Goal: Information Seeking & Learning: Learn about a topic

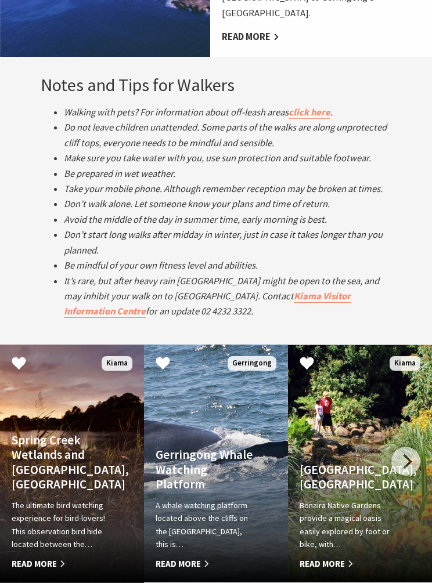
scroll to position [1663, 0]
click at [344, 462] on h4 "Bonaira Native Gardens, Kiama" at bounding box center [348, 477] width 99 height 30
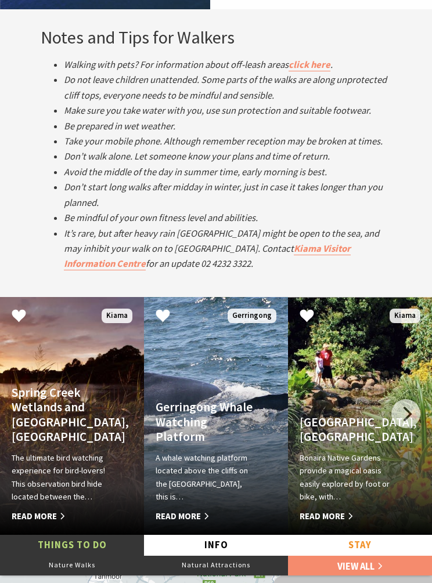
click at [231, 400] on h4 "Gerringong Whale Watching Platform" at bounding box center [204, 422] width 99 height 44
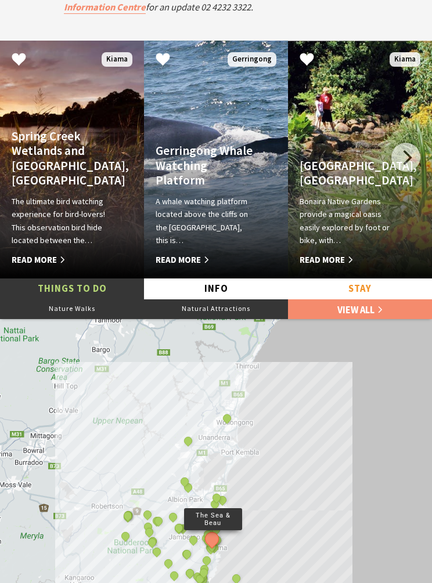
scroll to position [1967, 0]
click at [353, 298] on link "View All" at bounding box center [360, 308] width 144 height 21
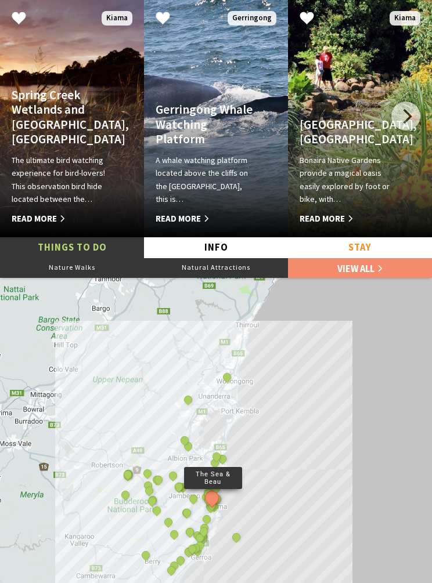
scroll to position [2002, 0]
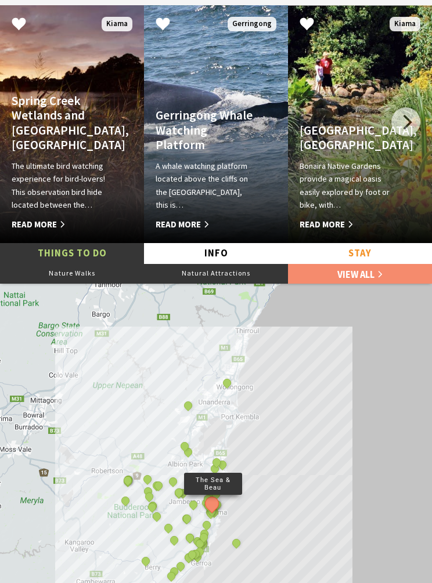
click at [409, 107] on div at bounding box center [405, 121] width 29 height 29
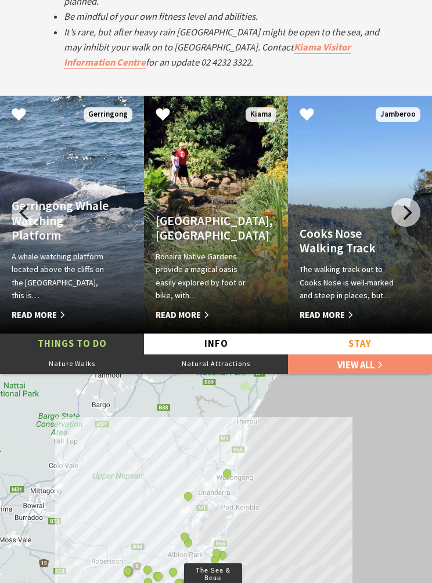
scroll to position [1912, 0]
click at [408, 198] on div at bounding box center [405, 212] width 29 height 29
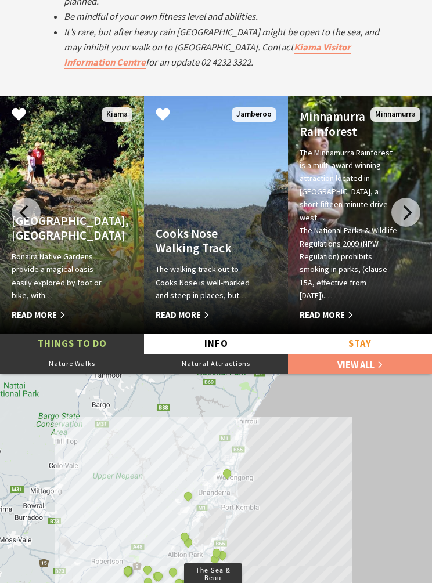
click at [410, 198] on div at bounding box center [405, 212] width 29 height 29
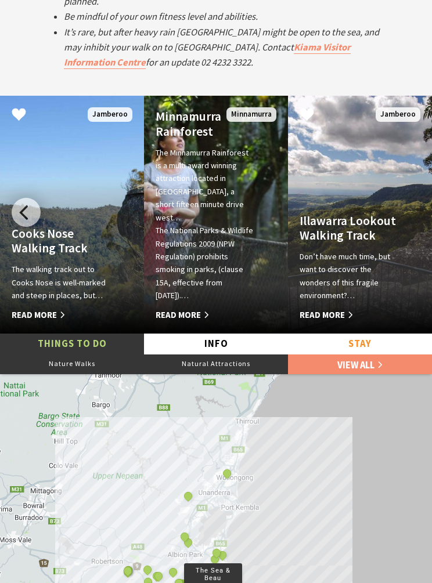
click at [217, 146] on p "The Minnamurra Rainforest is a multi award winning attraction located in Budder…" at bounding box center [204, 185] width 99 height 78
click at [363, 353] on link "View All" at bounding box center [360, 363] width 144 height 21
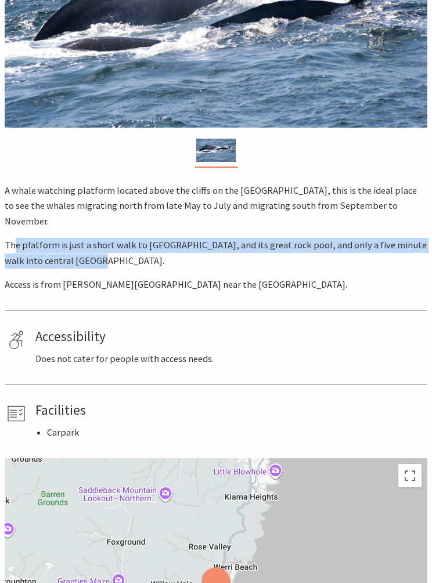
scroll to position [241, 0]
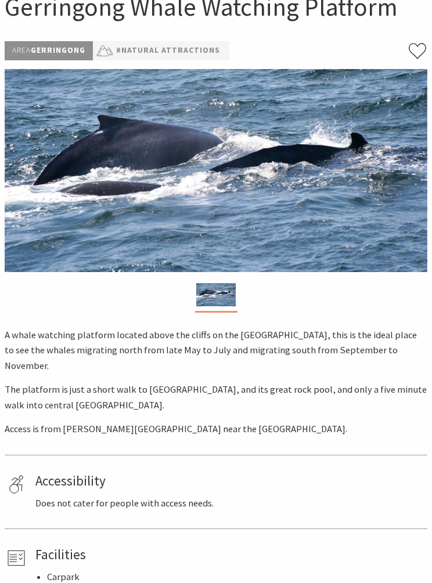
scroll to position [0, 0]
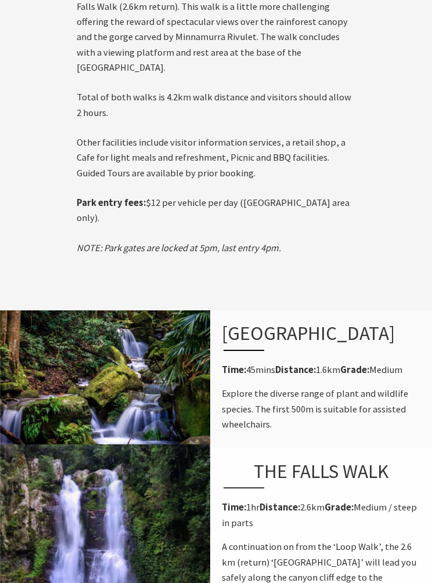
scroll to position [854, 0]
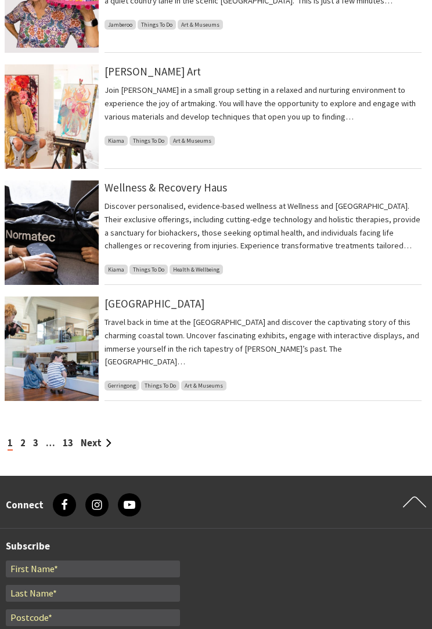
scroll to position [1024, 0]
click at [33, 442] on link "3" at bounding box center [35, 443] width 5 height 12
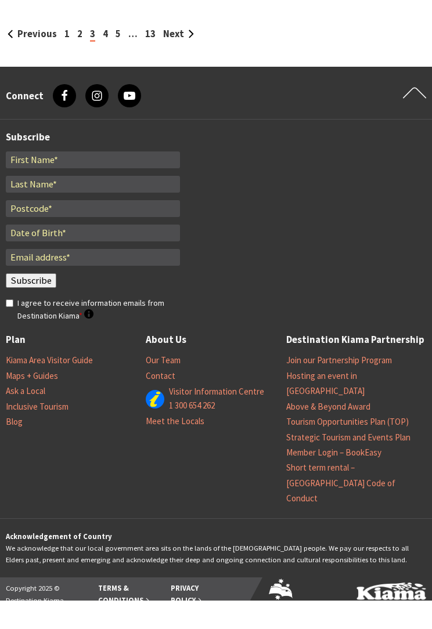
scroll to position [1409, 0]
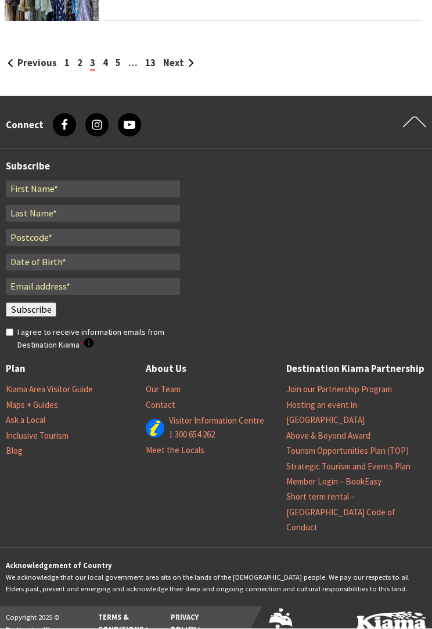
click at [86, 59] on div "Previous 1 2 3 4 5 … 13 Next" at bounding box center [216, 64] width 422 height 15
click at [78, 58] on link "2" at bounding box center [79, 64] width 5 height 12
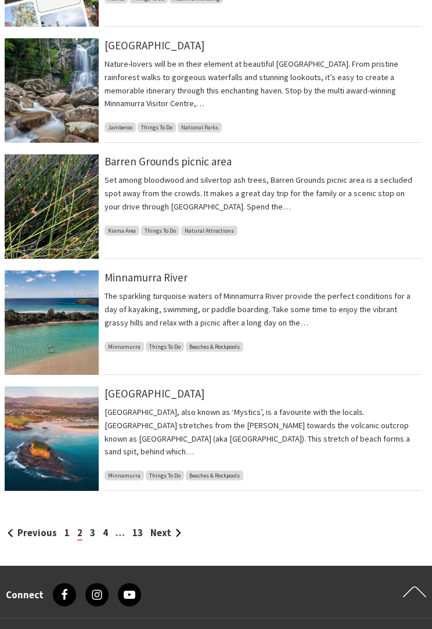
scroll to position [936, 0]
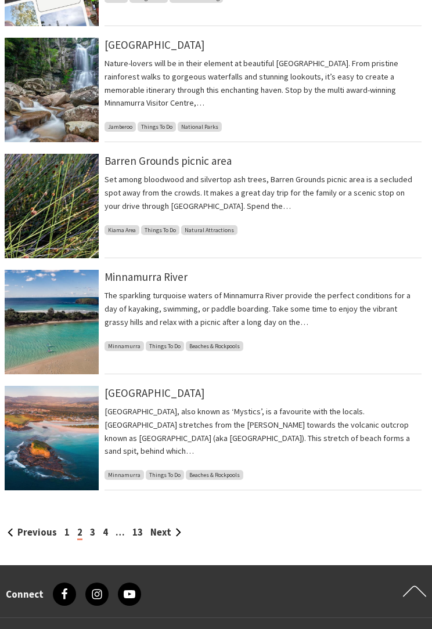
click at [165, 279] on link "Minnamurra River" at bounding box center [145, 277] width 83 height 14
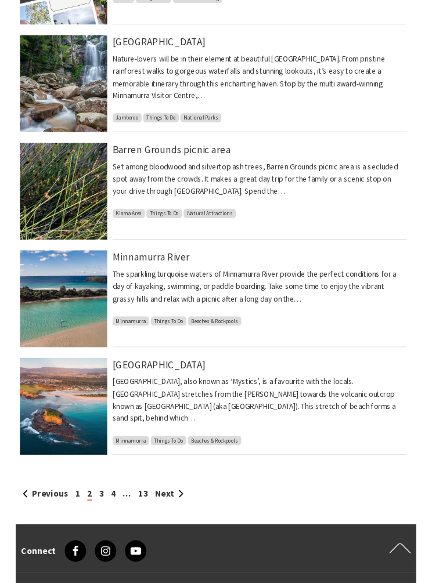
scroll to position [983, 0]
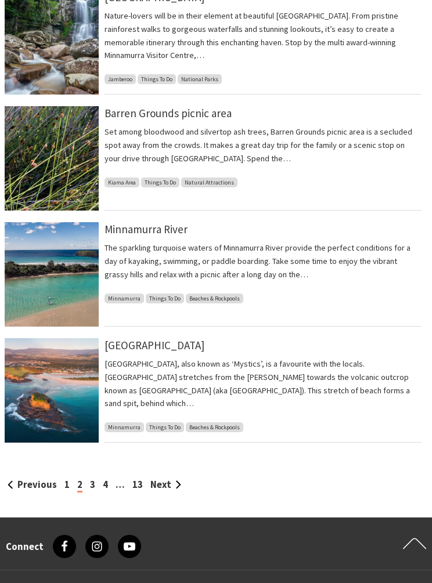
click at [274, 366] on p "Minnamurra Beach, also known as ‘Mystics’, is a favourite with the locals. Myst…" at bounding box center [262, 383] width 317 height 53
click at [243, 375] on p "Minnamurra Beach, also known as ‘Mystics’, is a favourite with the locals. Myst…" at bounding box center [262, 383] width 317 height 53
click at [58, 390] on img at bounding box center [52, 390] width 94 height 104
click at [103, 482] on link "4" at bounding box center [105, 484] width 5 height 12
click at [91, 486] on link "3" at bounding box center [92, 484] width 5 height 12
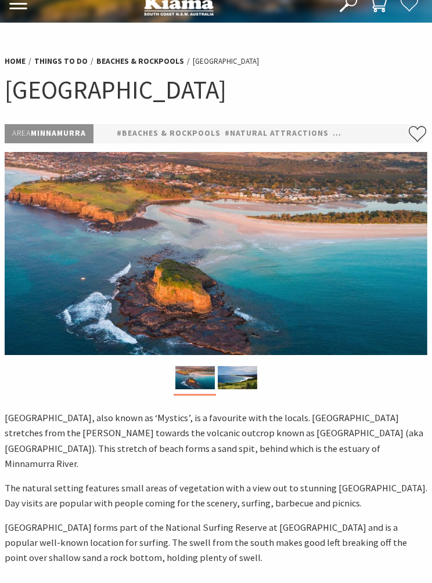
scroll to position [17, 0]
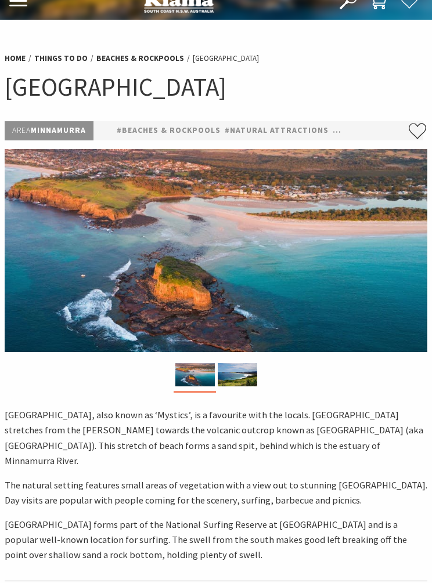
click at [232, 376] on img at bounding box center [236, 374] width 39 height 23
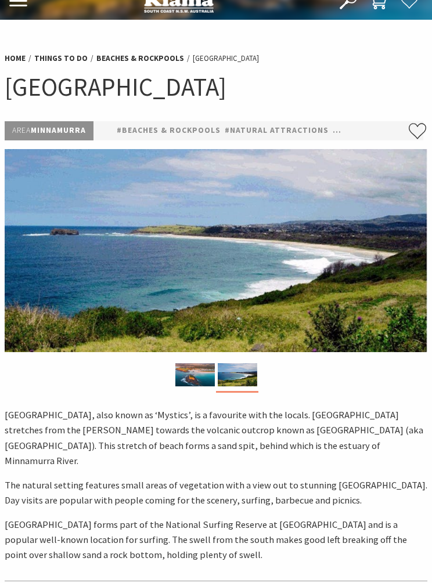
scroll to position [0, 0]
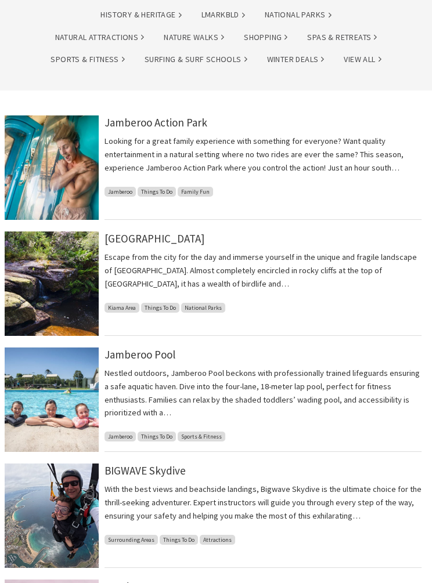
scroll to position [169, 0]
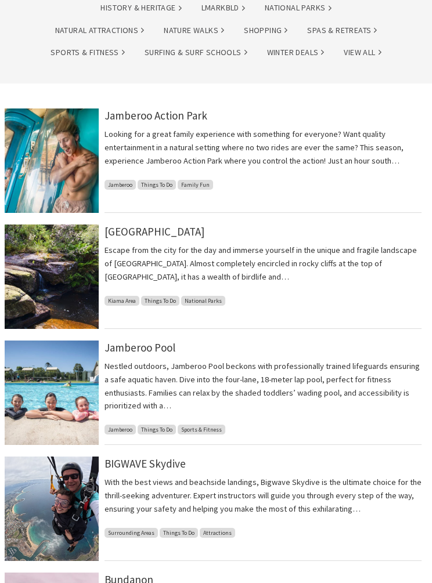
click at [86, 268] on img at bounding box center [52, 276] width 94 height 104
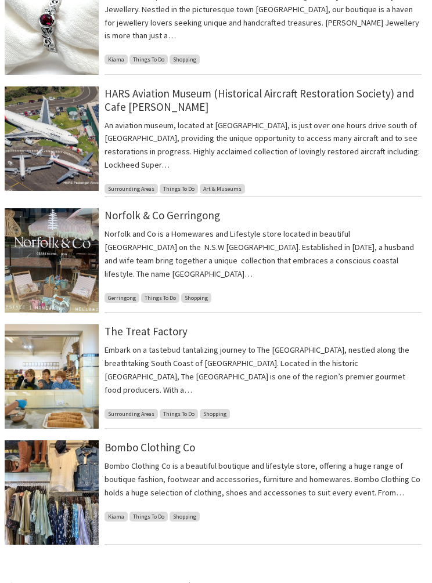
scroll to position [897, 0]
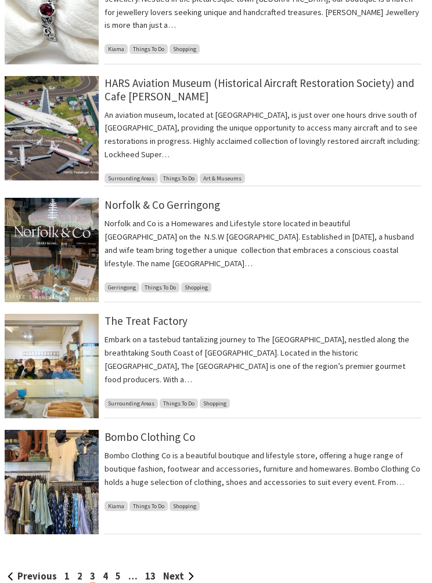
click at [103, 572] on link "4" at bounding box center [105, 577] width 5 height 12
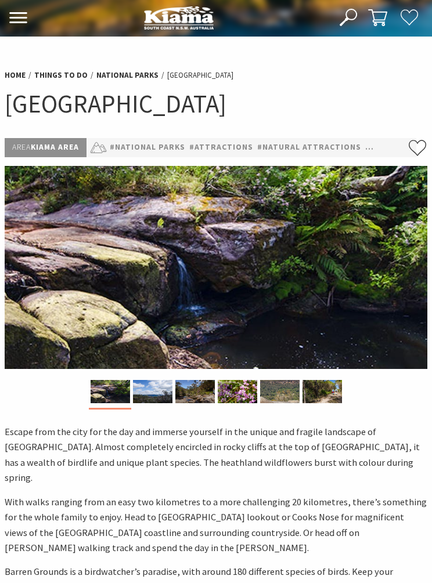
click at [148, 401] on div at bounding box center [152, 394] width 42 height 28
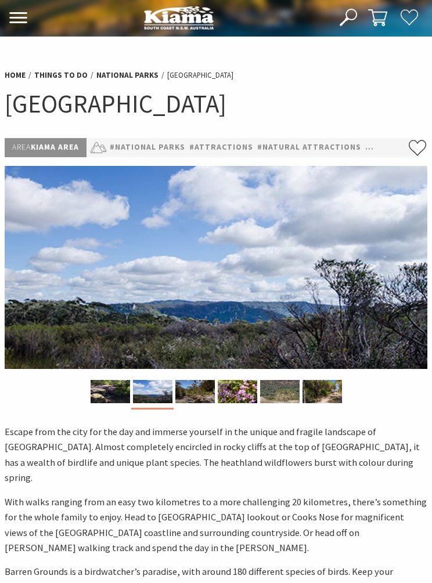
click at [235, 388] on img at bounding box center [236, 391] width 39 height 23
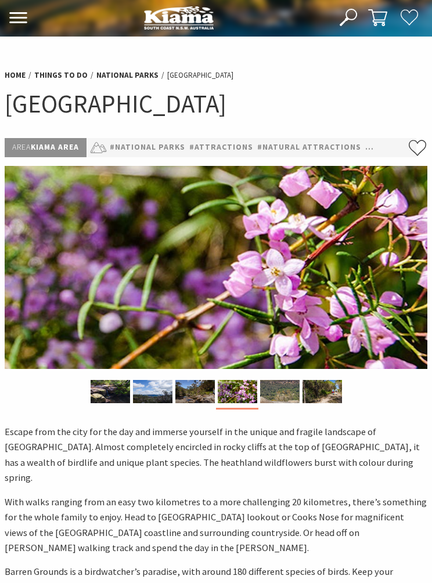
click at [275, 392] on img at bounding box center [279, 391] width 39 height 23
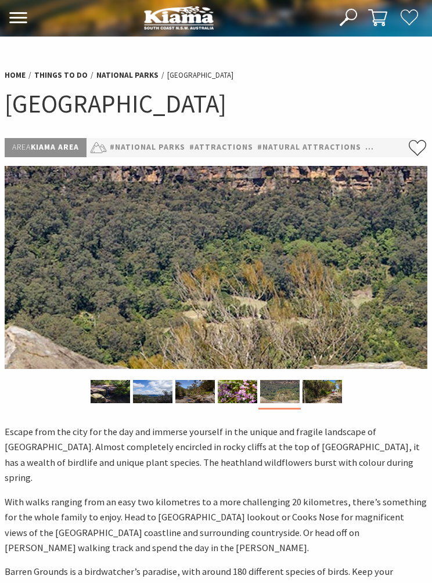
click at [309, 393] on img at bounding box center [321, 391] width 39 height 23
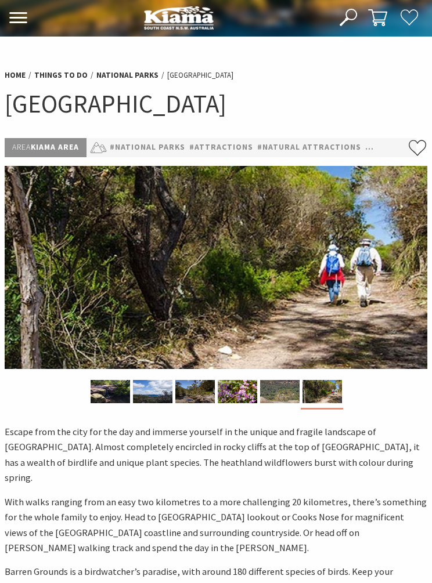
click at [155, 397] on img at bounding box center [152, 391] width 39 height 23
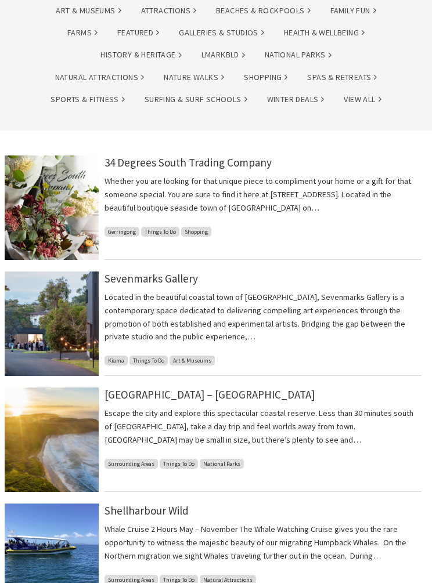
scroll to position [122, 0]
click at [71, 418] on img at bounding box center [52, 439] width 94 height 104
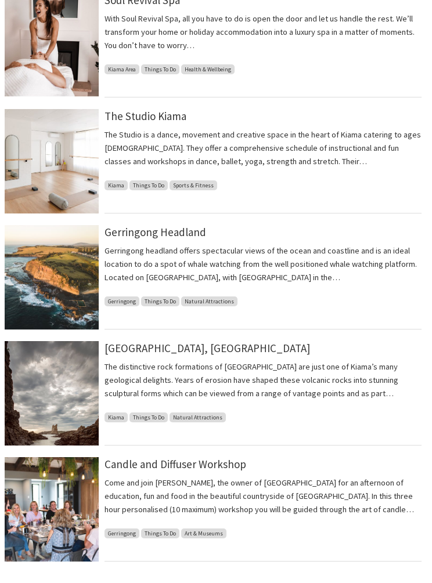
scroll to position [865, 0]
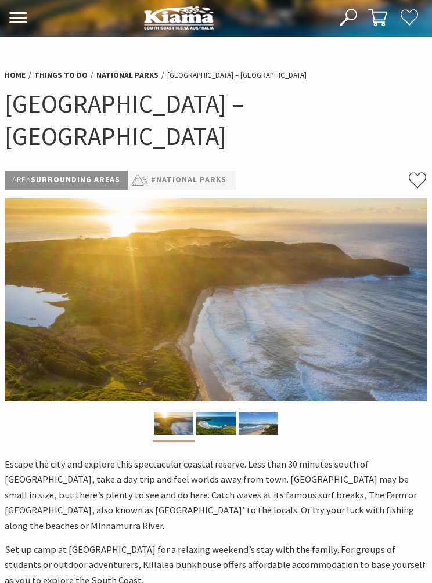
click at [221, 412] on img at bounding box center [215, 423] width 39 height 23
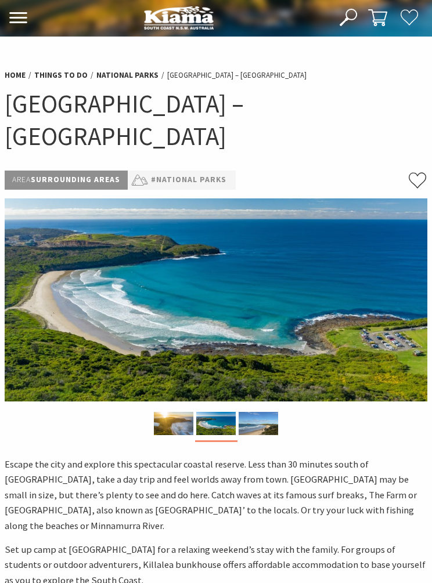
click at [262, 412] on div at bounding box center [258, 426] width 42 height 28
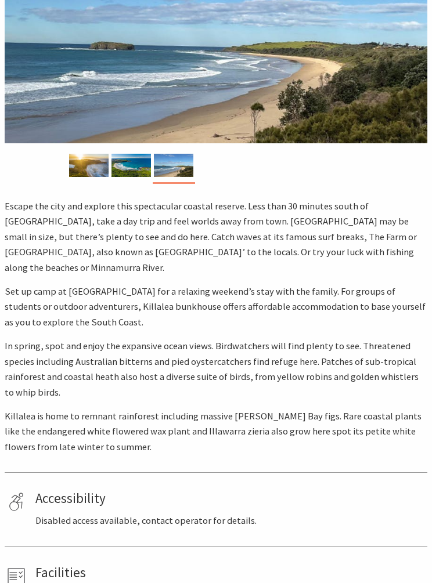
scroll to position [258, 0]
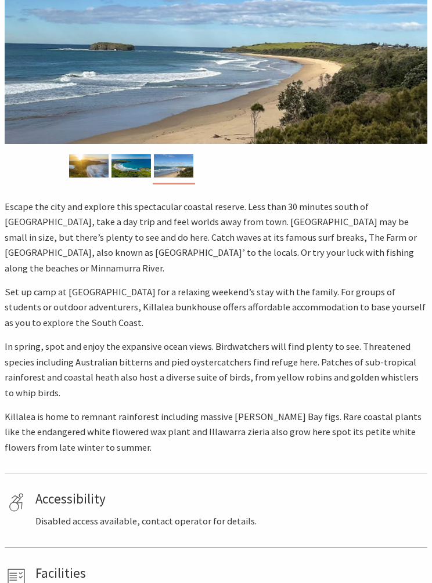
click at [92, 154] on img at bounding box center [88, 165] width 39 height 23
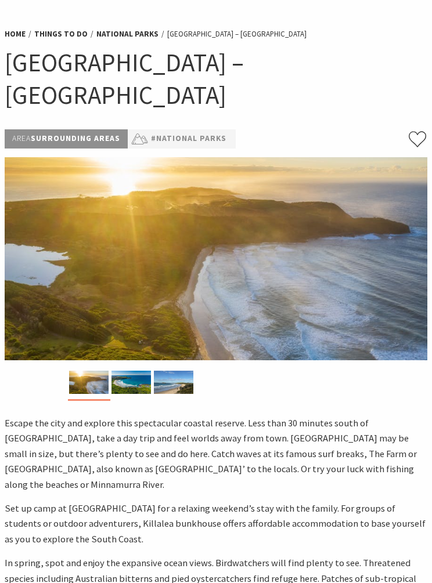
scroll to position [0, 0]
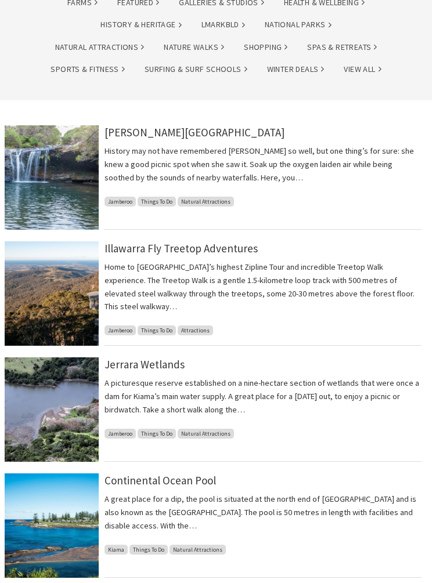
scroll to position [152, 0]
click at [82, 405] on img at bounding box center [52, 409] width 94 height 104
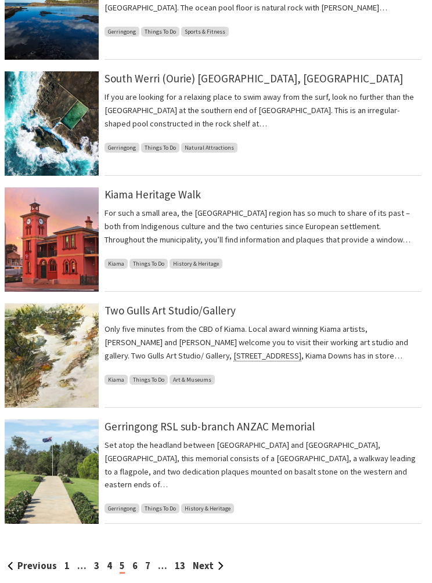
scroll to position [901, 0]
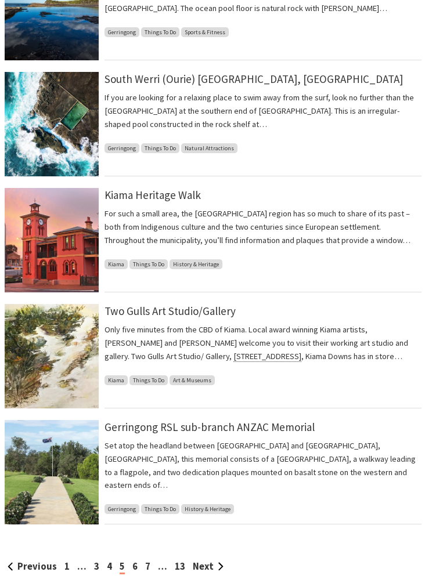
click at [134, 564] on link "6" at bounding box center [134, 566] width 5 height 12
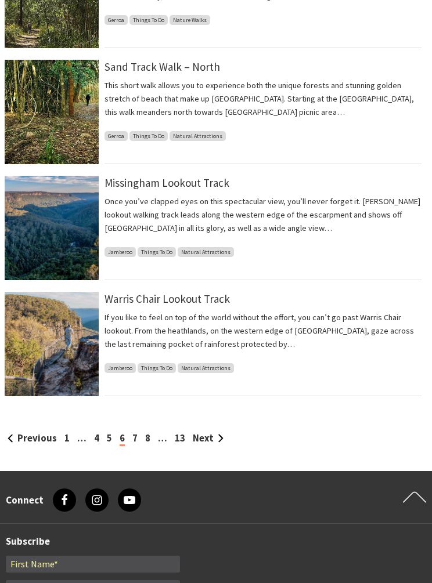
scroll to position [1036, 0]
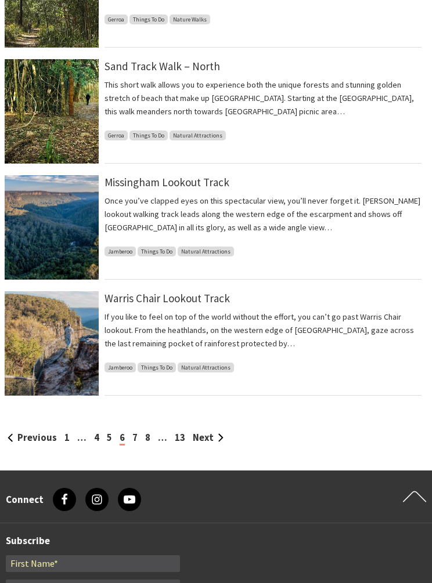
click at [132, 434] on link "7" at bounding box center [134, 438] width 5 height 12
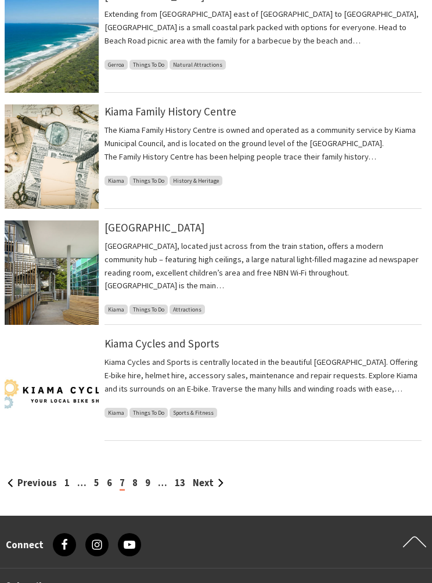
scroll to position [985, 0]
click at [72, 388] on img at bounding box center [52, 388] width 94 height 104
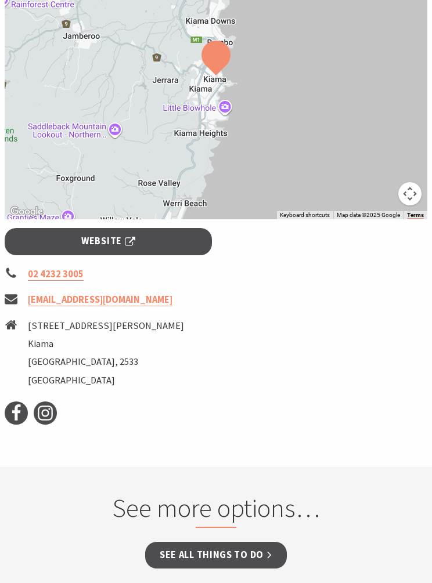
scroll to position [699, 0]
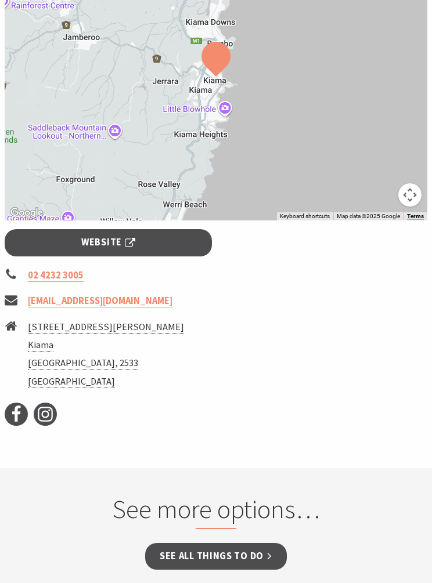
click at [158, 242] on link "Website" at bounding box center [108, 242] width 207 height 27
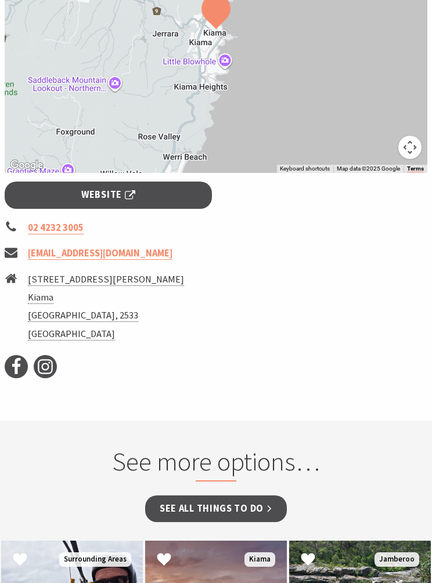
scroll to position [0, 0]
